Goal: Task Accomplishment & Management: Use online tool/utility

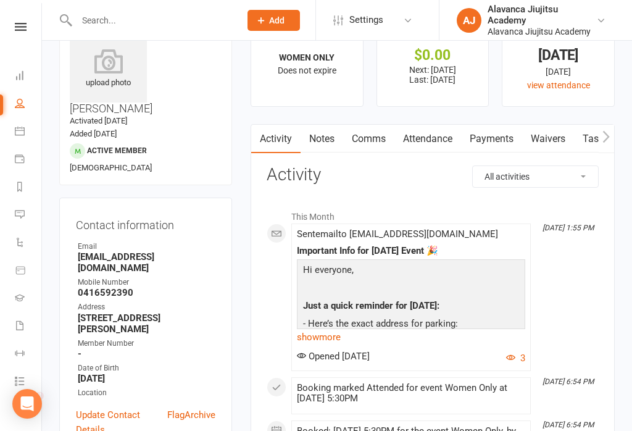
scroll to position [120, 0]
click at [20, 254] on link "Tasks 32" at bounding box center [29, 263] width 28 height 28
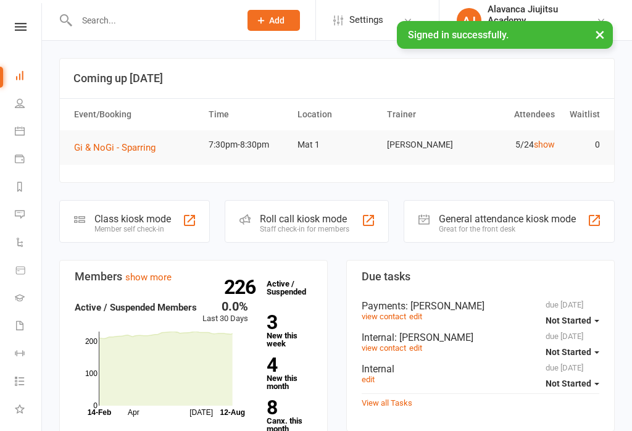
scroll to position [123, 0]
click at [22, 314] on icon at bounding box center [20, 314] width 10 height 10
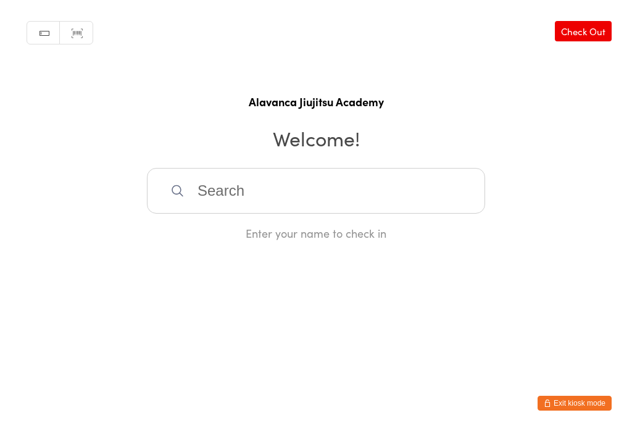
click at [572, 392] on html "You have now entered Kiosk Mode. Members will be able to check themselves in us…" at bounding box center [316, 215] width 632 height 431
click at [561, 399] on button "Exit kiosk mode" at bounding box center [575, 403] width 74 height 15
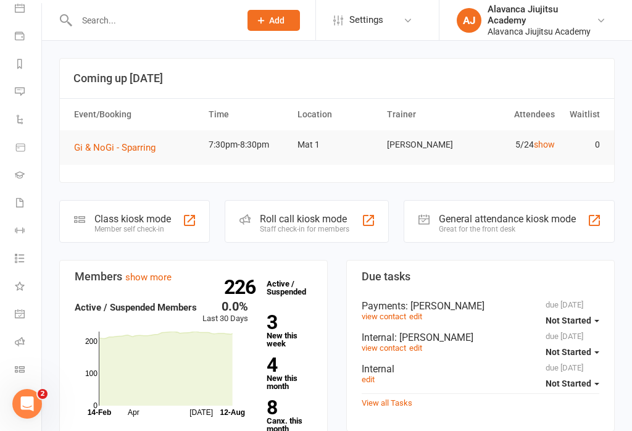
click at [23, 362] on link "Class check-in" at bounding box center [29, 371] width 28 height 28
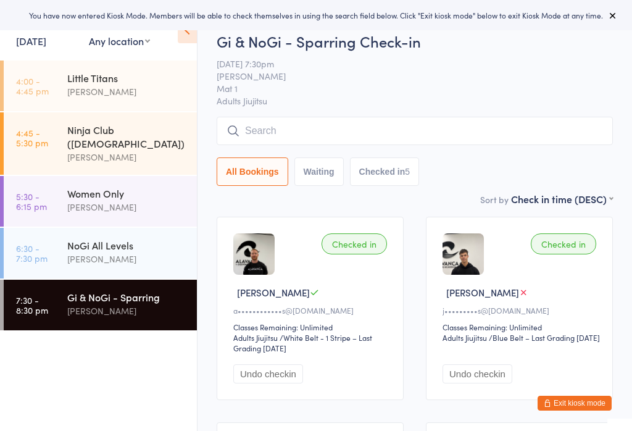
click at [359, 126] on input "search" at bounding box center [415, 131] width 396 height 28
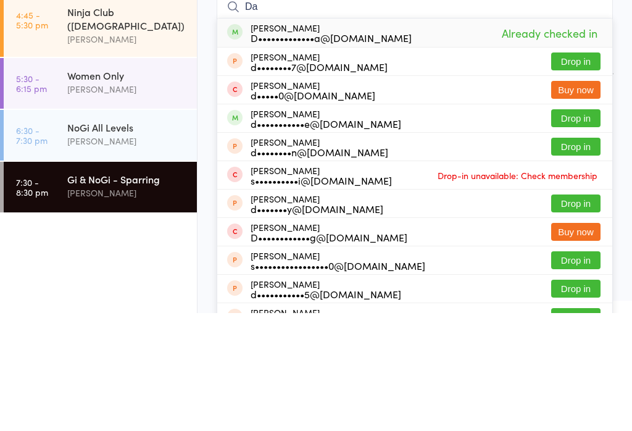
type input "D"
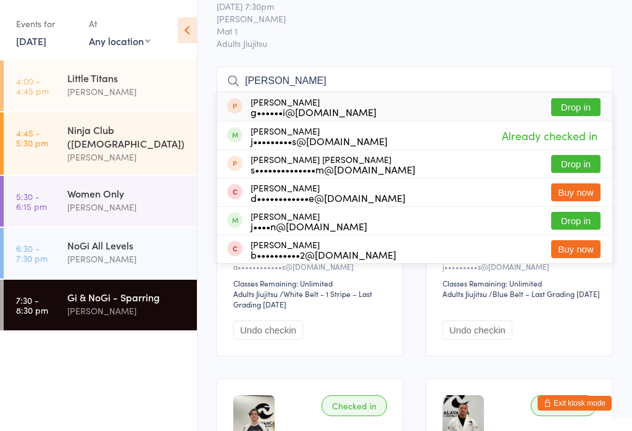
scroll to position [24, 0]
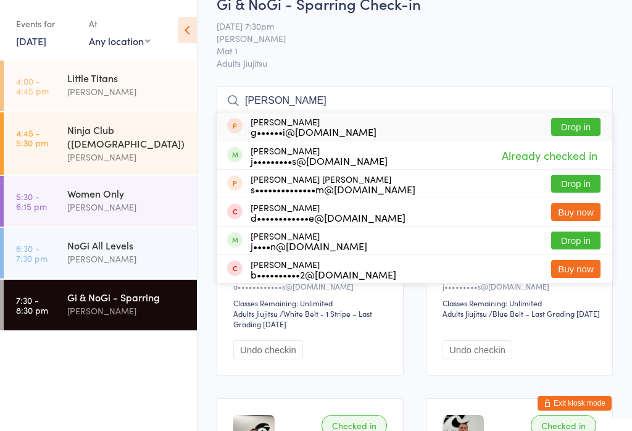
click at [460, 100] on input "[PERSON_NAME]" at bounding box center [415, 100] width 396 height 28
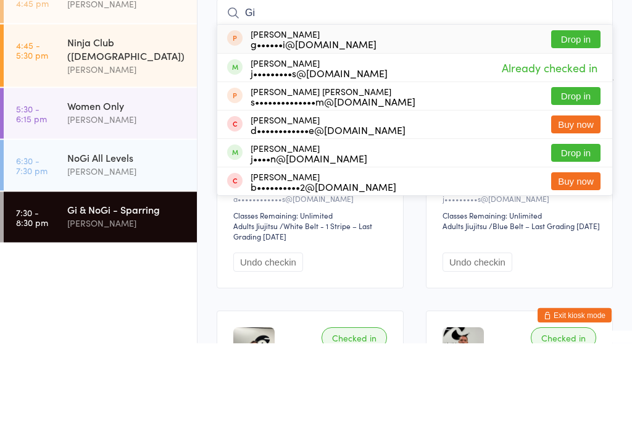
type input "G"
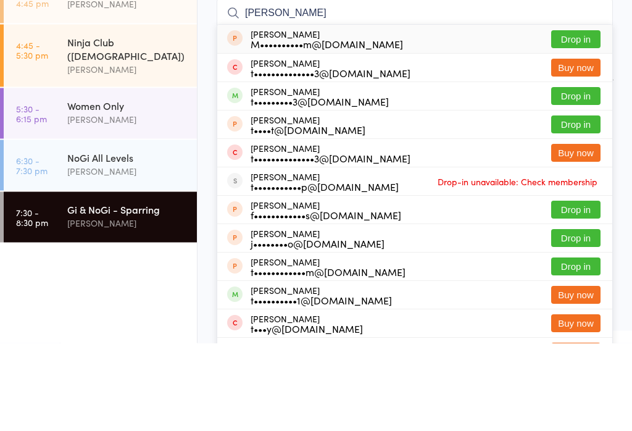
type input "[PERSON_NAME]"
click at [586, 175] on button "Drop in" at bounding box center [575, 184] width 49 height 18
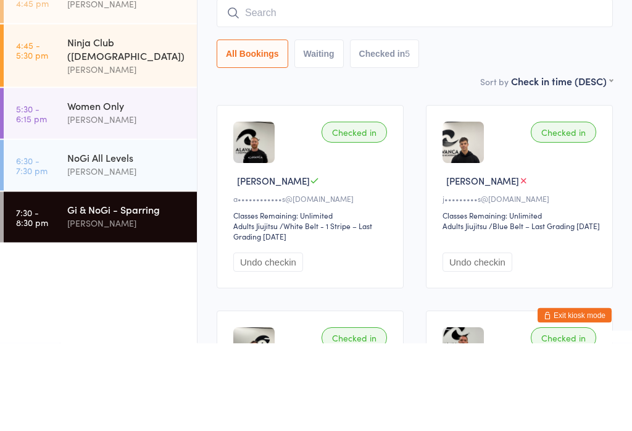
scroll to position [112, 0]
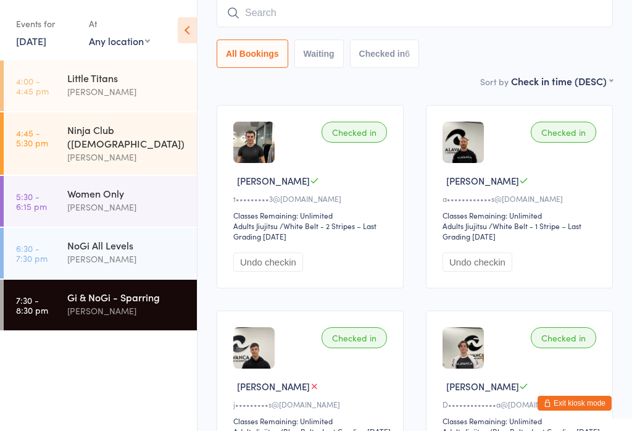
click at [499, 16] on input "search" at bounding box center [415, 13] width 396 height 28
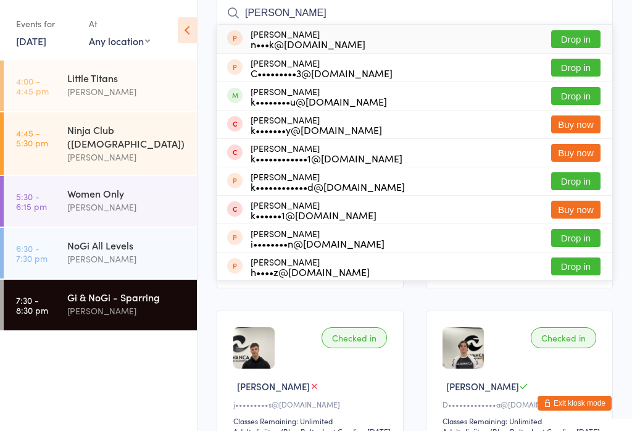
type input "[PERSON_NAME]"
click at [579, 91] on button "Drop in" at bounding box center [575, 96] width 49 height 18
